Goal: Contribute content

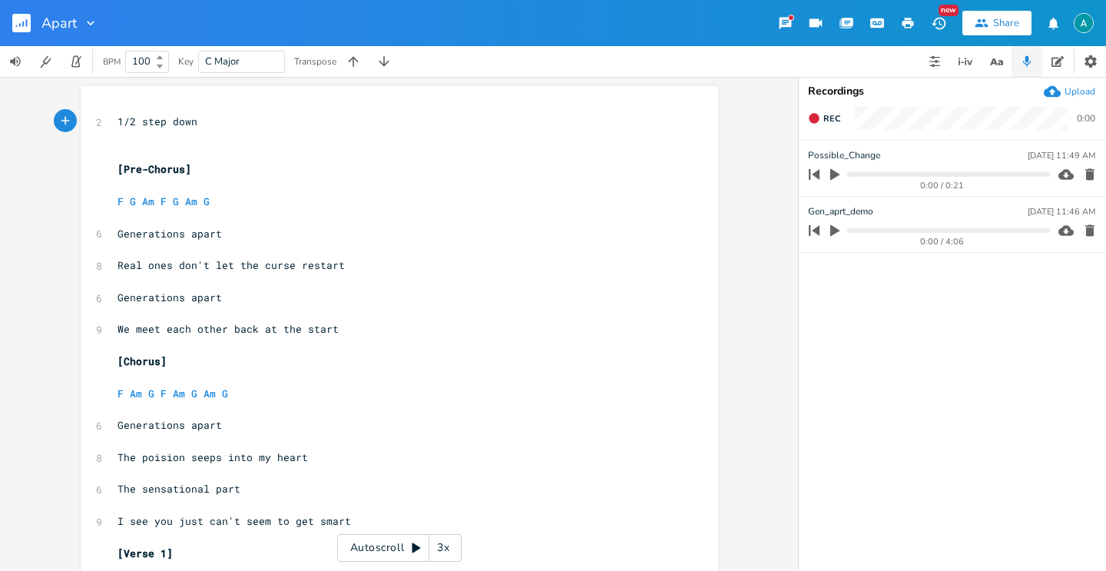
click at [400, 540] on div "Autoscroll 3x" at bounding box center [399, 548] width 124 height 28
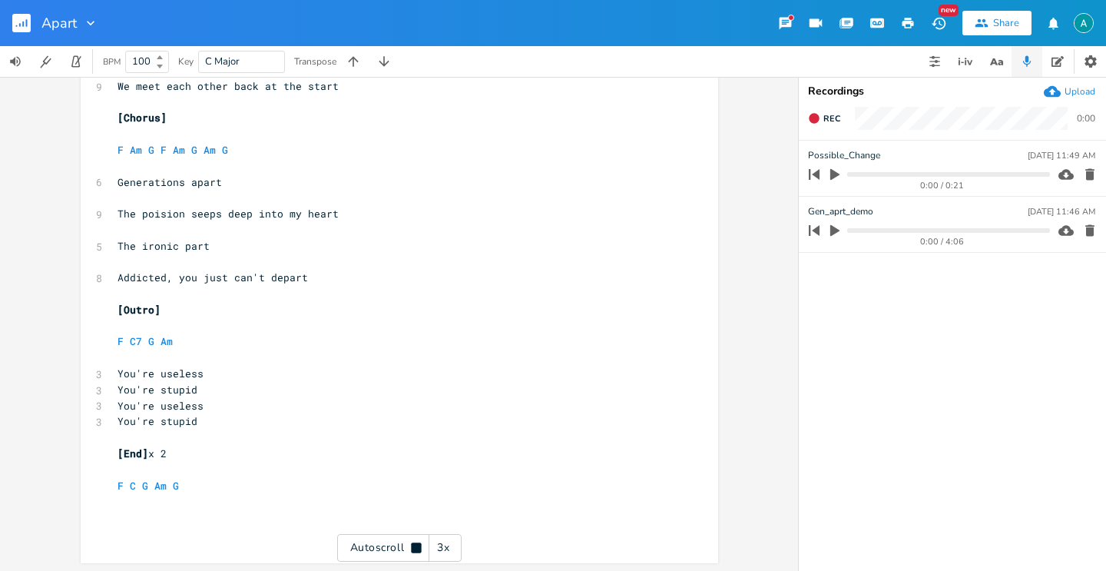
scroll to position [1395, 0]
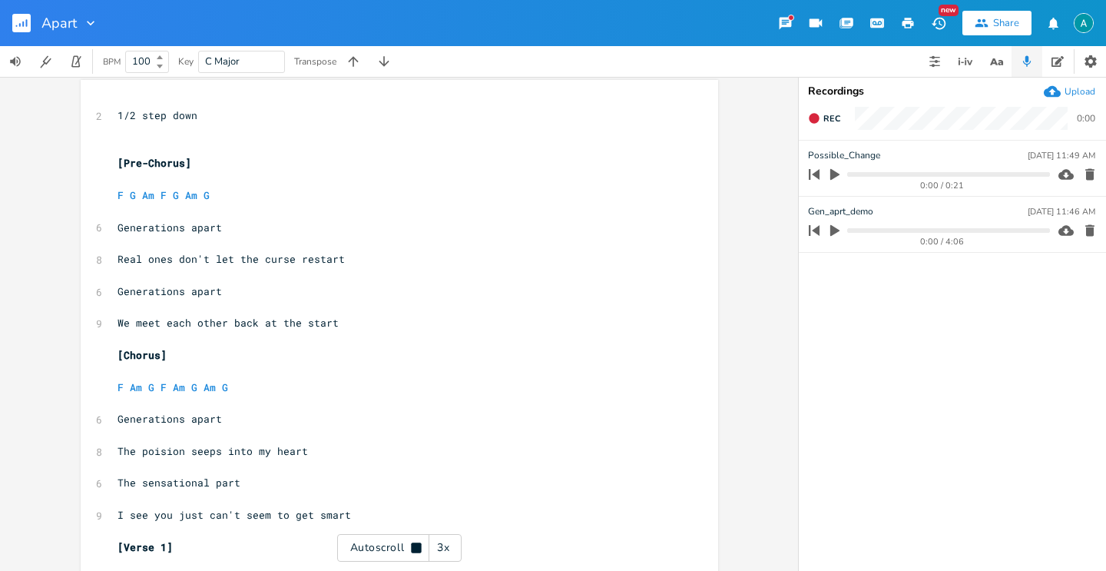
click at [397, 547] on div "Autoscroll 3x" at bounding box center [399, 548] width 124 height 28
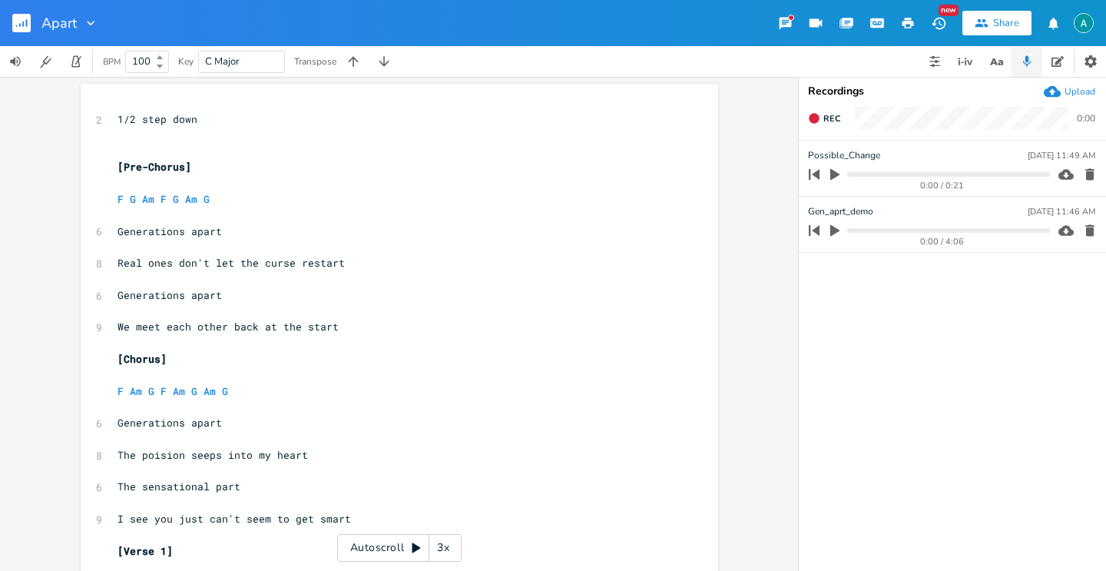
scroll to position [0, 0]
click at [250, 118] on pre "1/2 step down" at bounding box center [391, 122] width 555 height 16
click at [253, 116] on pre "1/2 step down" at bounding box center [391, 122] width 555 height 16
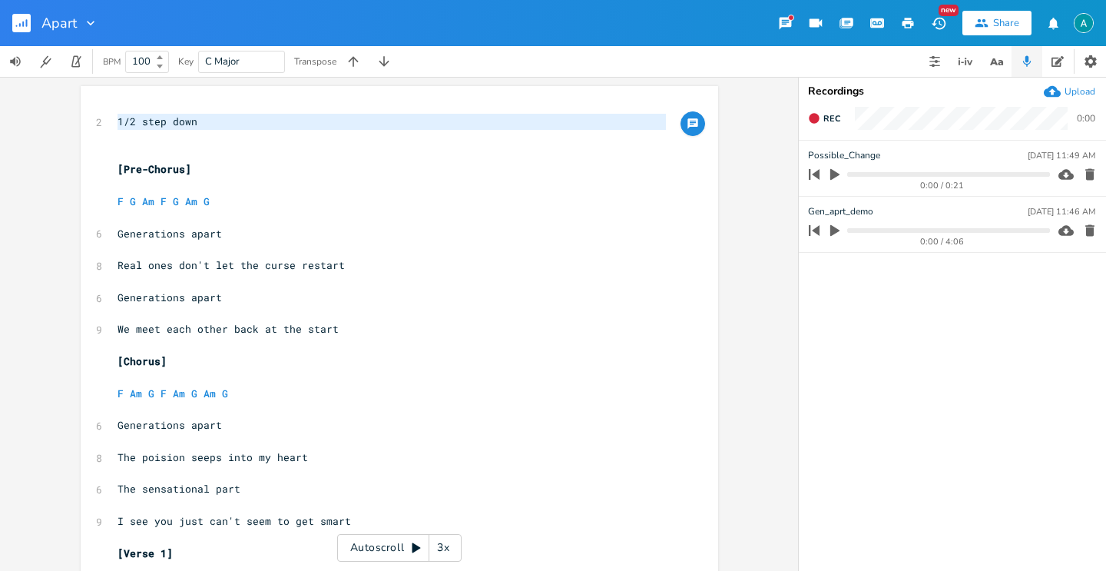
type textarea "2"
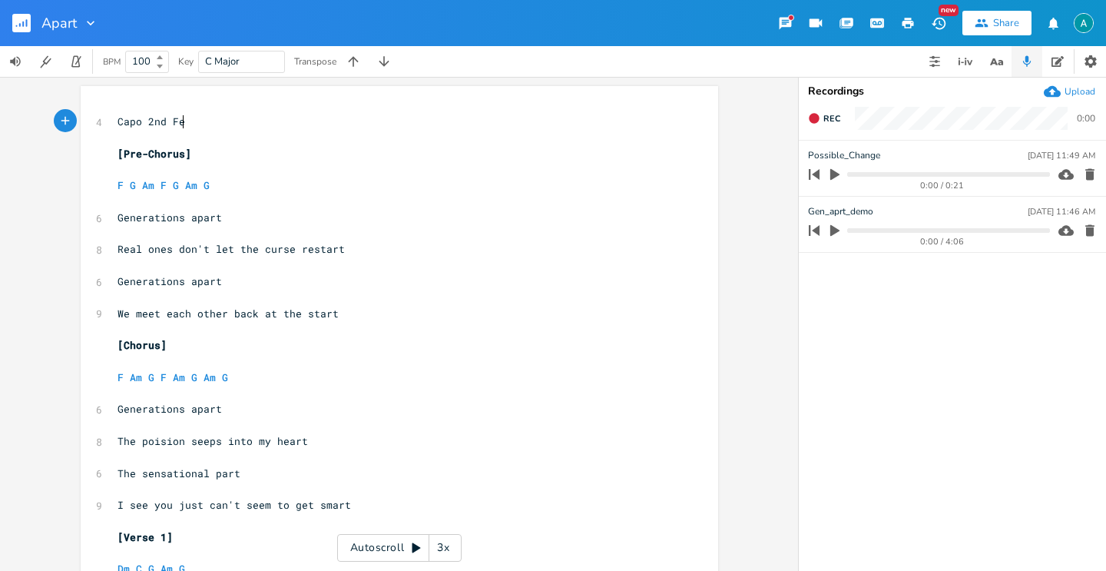
type textarea "Capo 2nd Fer"
type textarea "ret"
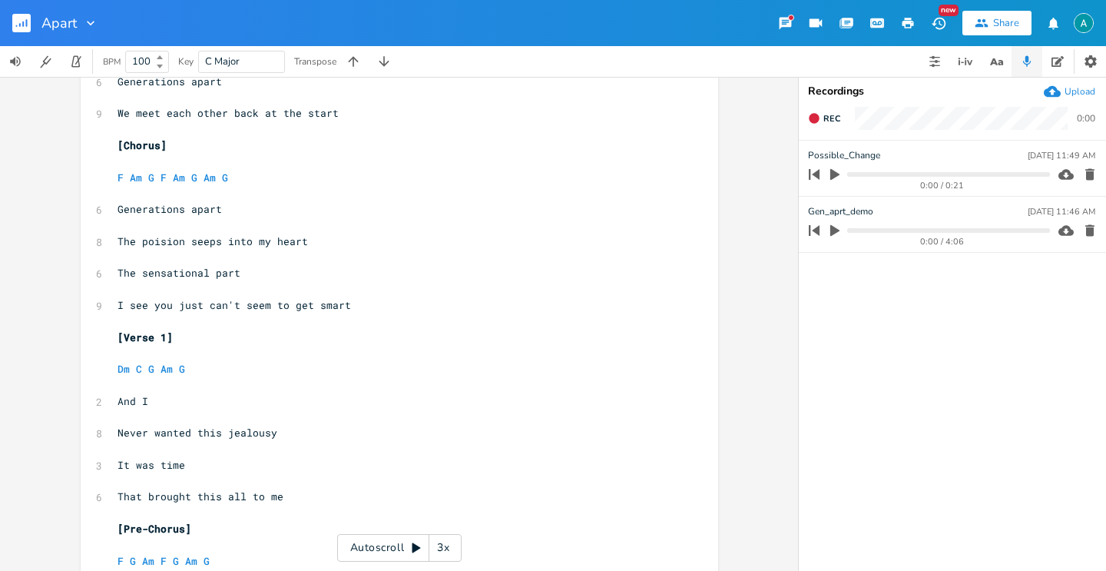
scroll to position [213, 0]
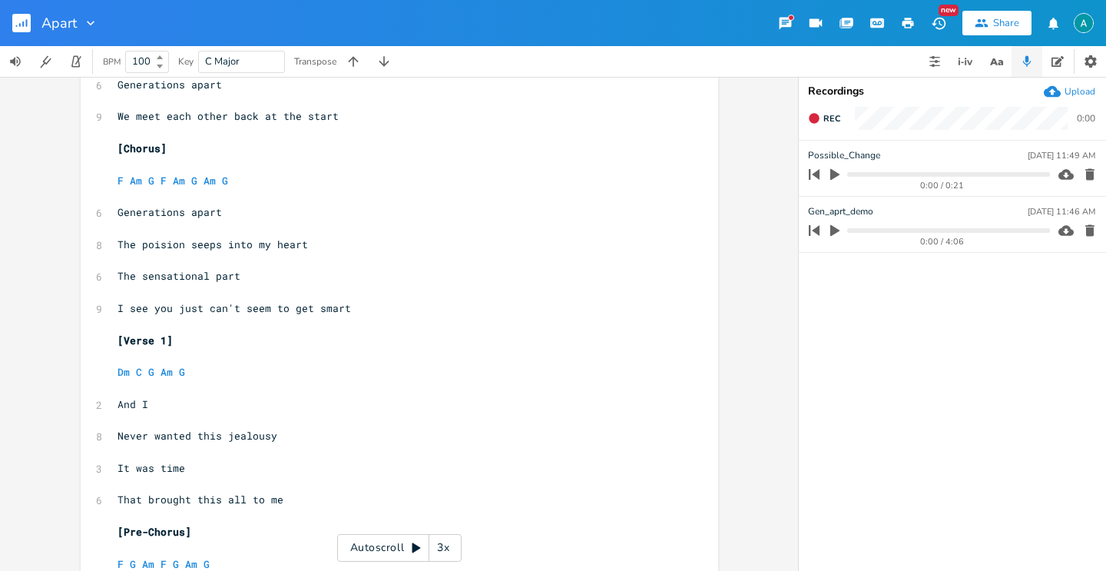
click at [194, 506] on span "That brought this all to me" at bounding box center [201, 500] width 166 height 14
type textarea "this"
click at [194, 506] on span "That brought this all to me" at bounding box center [201, 500] width 166 height 14
type textarea "o"
type textarea "o f"
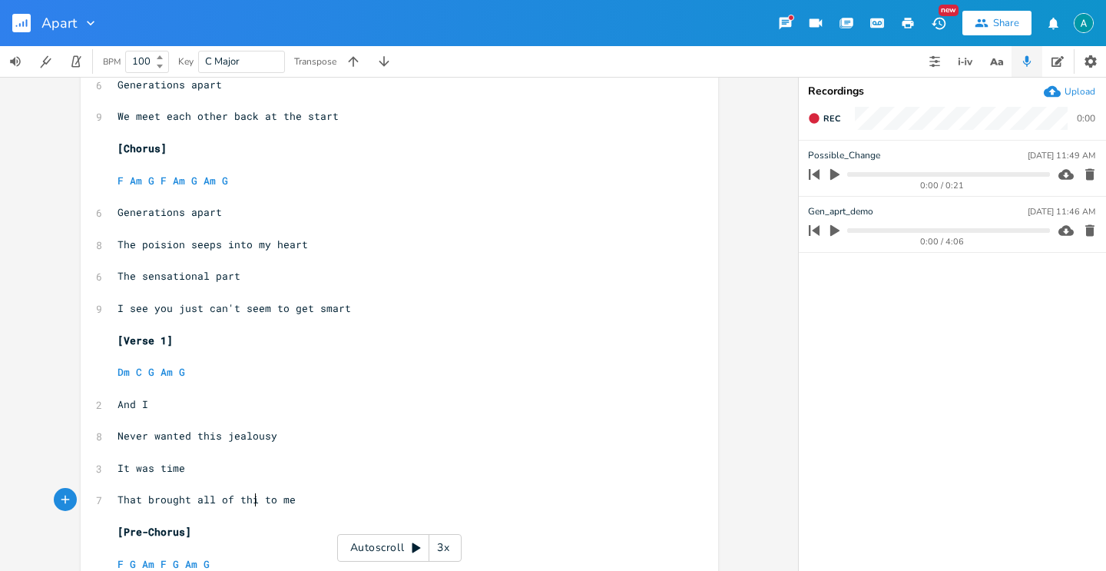
type textarea "f this"
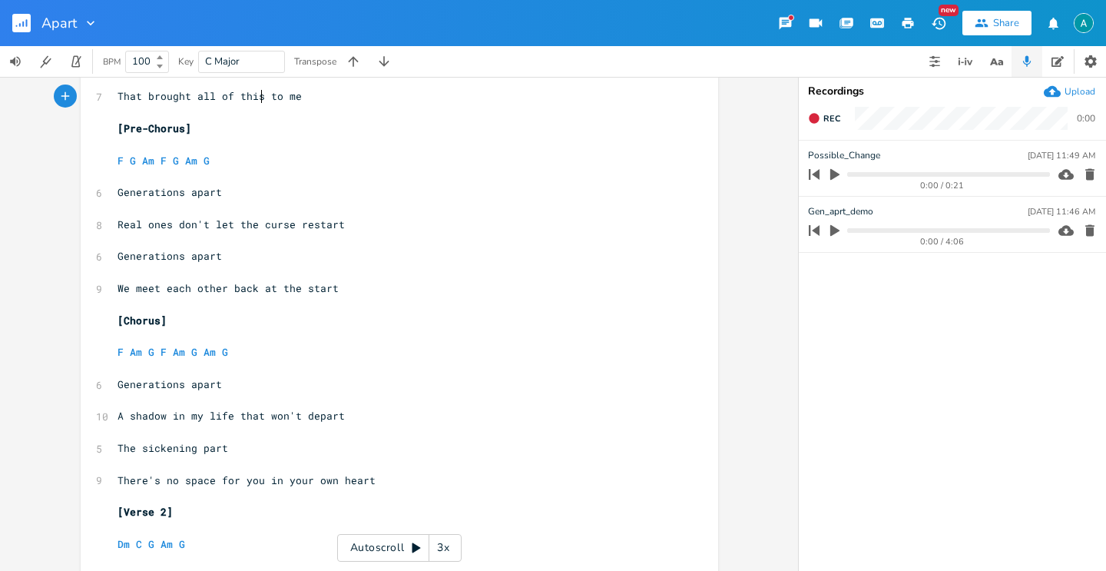
scroll to position [645, 0]
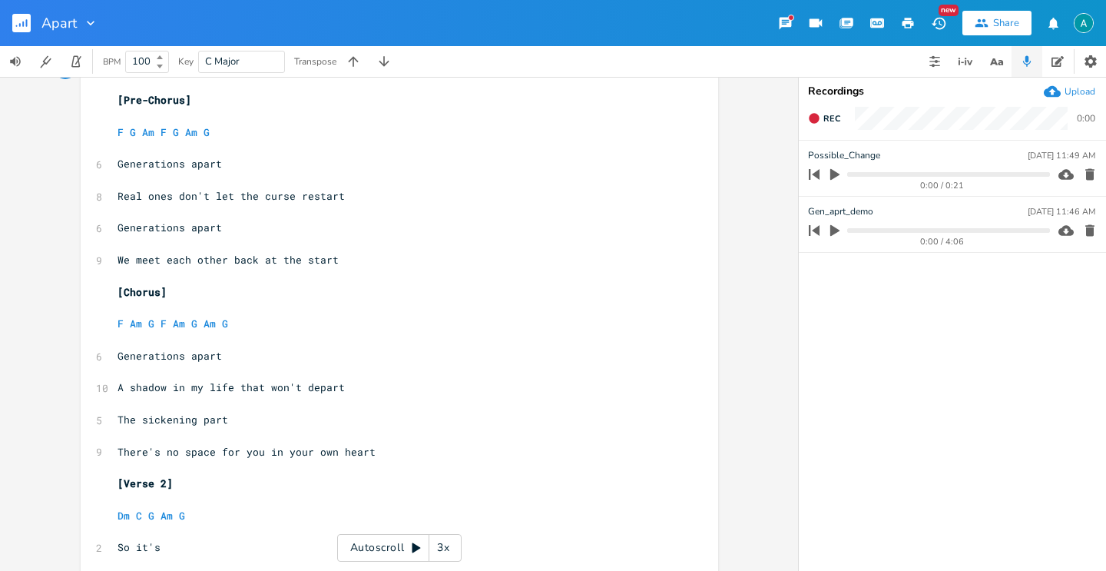
click at [184, 421] on span "The sickening part" at bounding box center [173, 420] width 111 height 14
click at [189, 419] on span "The sickening part" at bounding box center [173, 420] width 111 height 14
click at [180, 422] on span "The sickening part" at bounding box center [173, 420] width 111 height 14
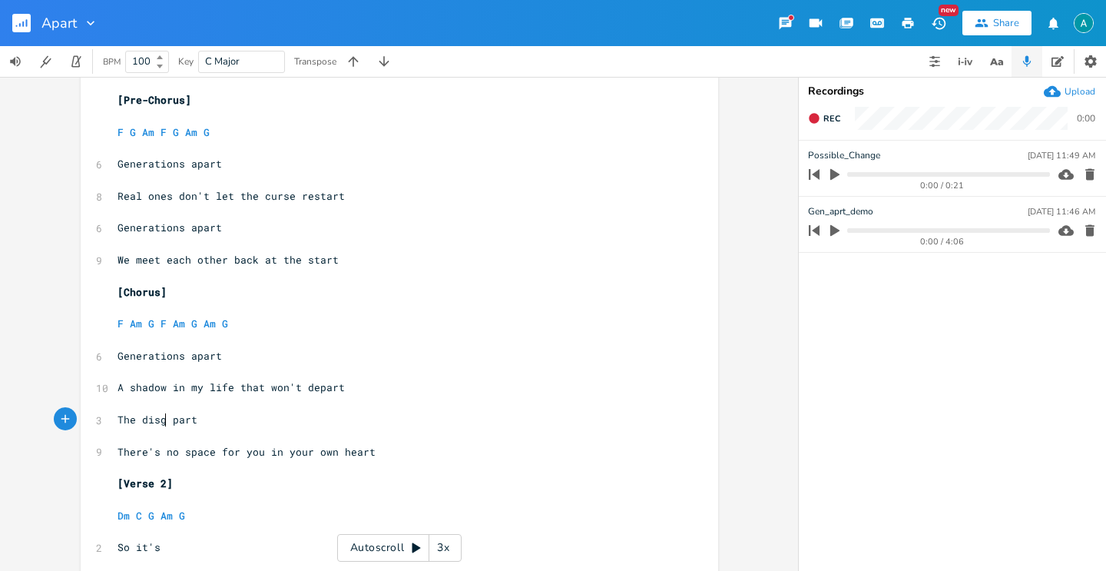
type textarea "disgu"
type textarea "gusting"
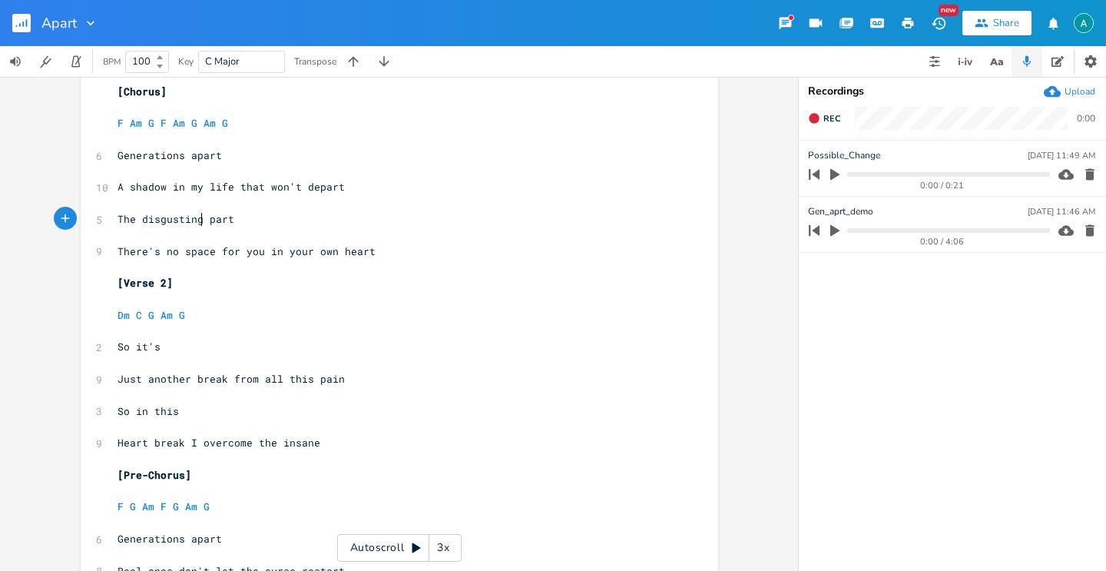
scroll to position [1032, 0]
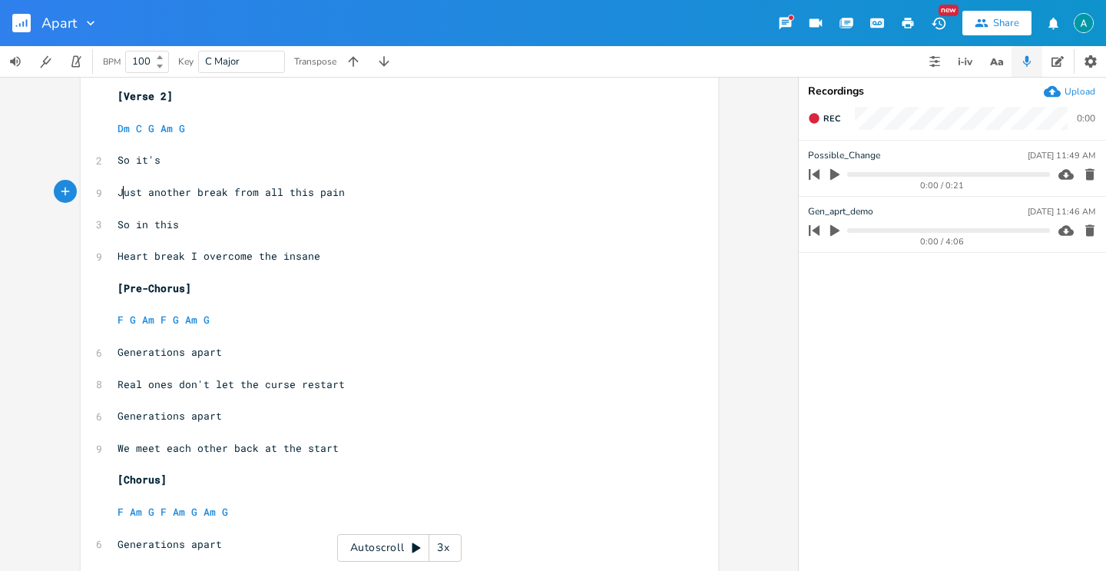
click at [118, 196] on span "Just another break from all this pain" at bounding box center [231, 192] width 227 height 14
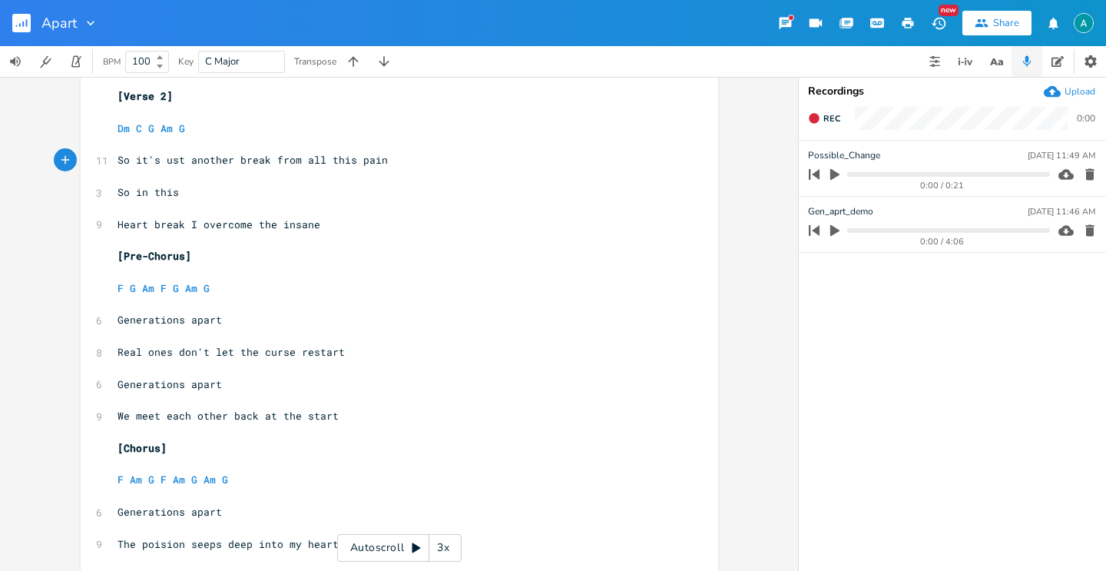
type textarea "j"
click at [274, 157] on span "So it's just another break from all this pain" at bounding box center [256, 160] width 277 height 14
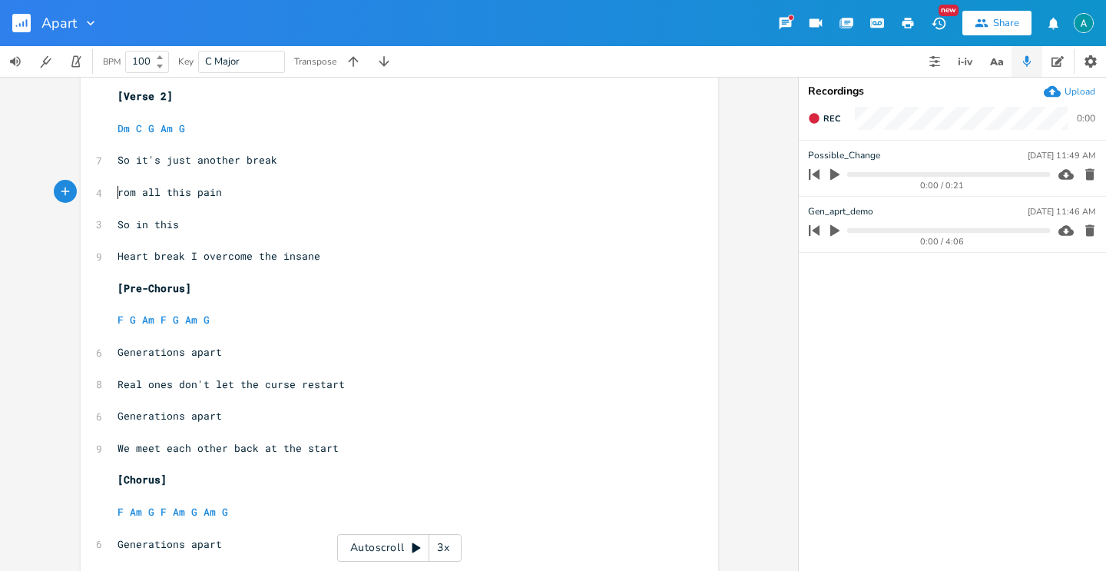
type textarea "F"
drag, startPoint x: 113, startPoint y: 254, endPoint x: 162, endPoint y: 254, distance: 49.2
click at [118, 254] on span "Heart break I overcome the insane" at bounding box center [219, 256] width 203 height 14
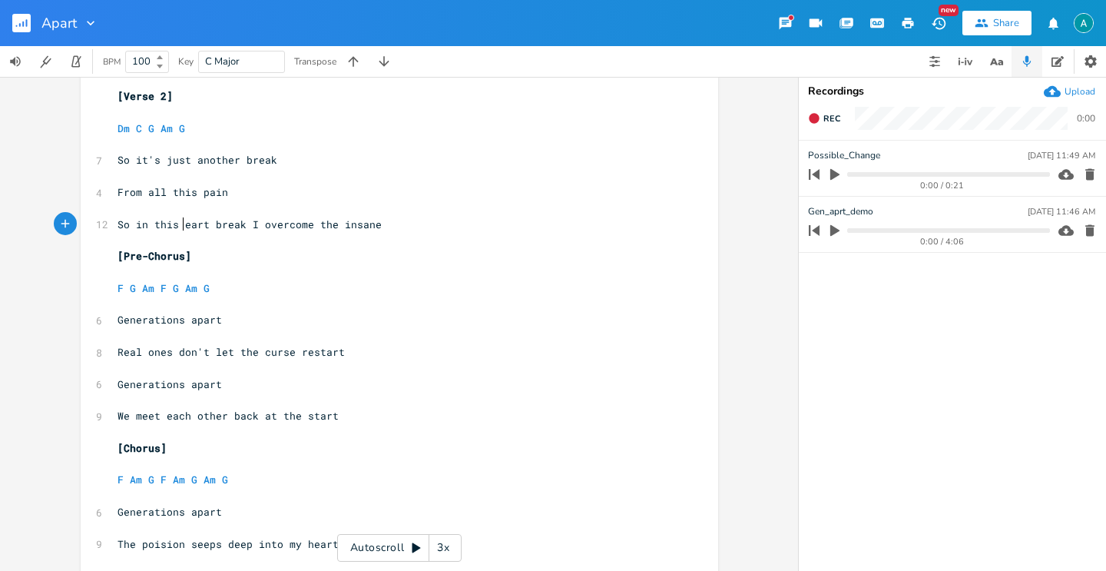
type textarea "g"
type textarea "h"
click at [250, 227] on span "So in this heart break I overcome the insane" at bounding box center [253, 224] width 270 height 14
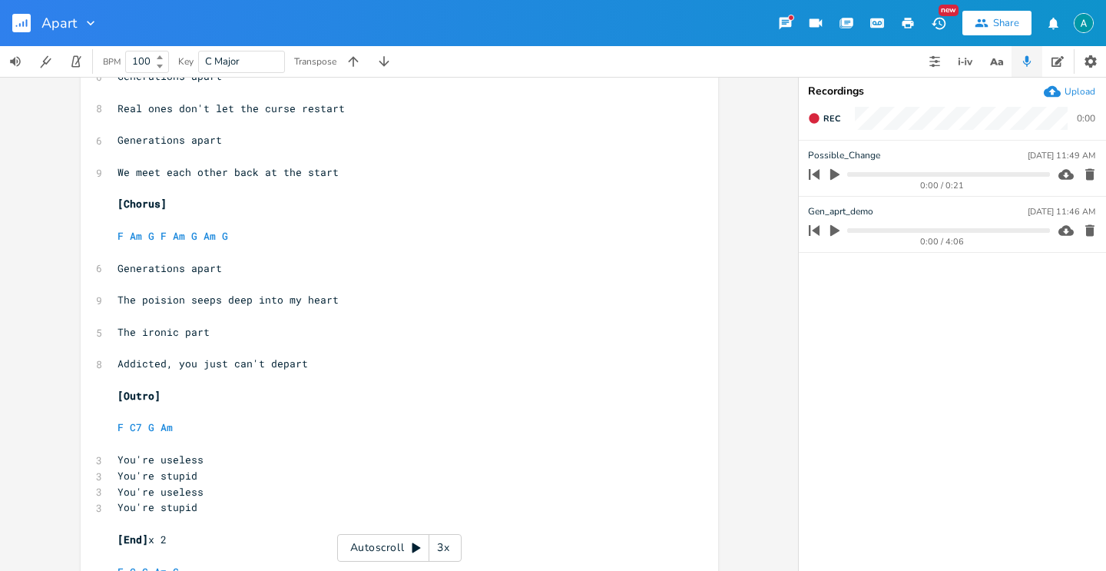
scroll to position [1395, 0]
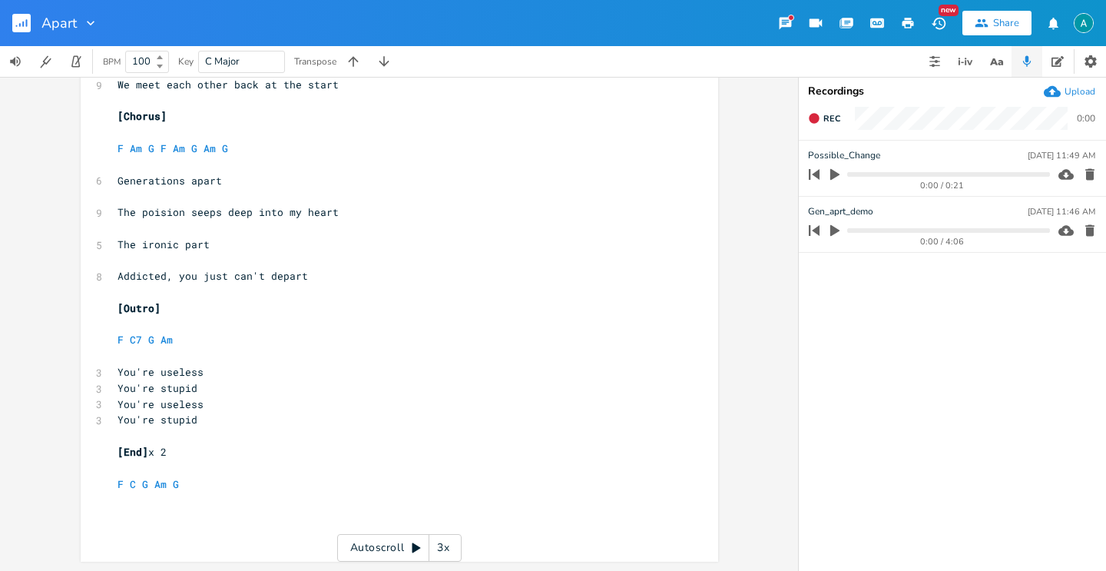
click at [22, 30] on rect "button" at bounding box center [21, 23] width 18 height 18
